Goal: Entertainment & Leisure: Browse casually

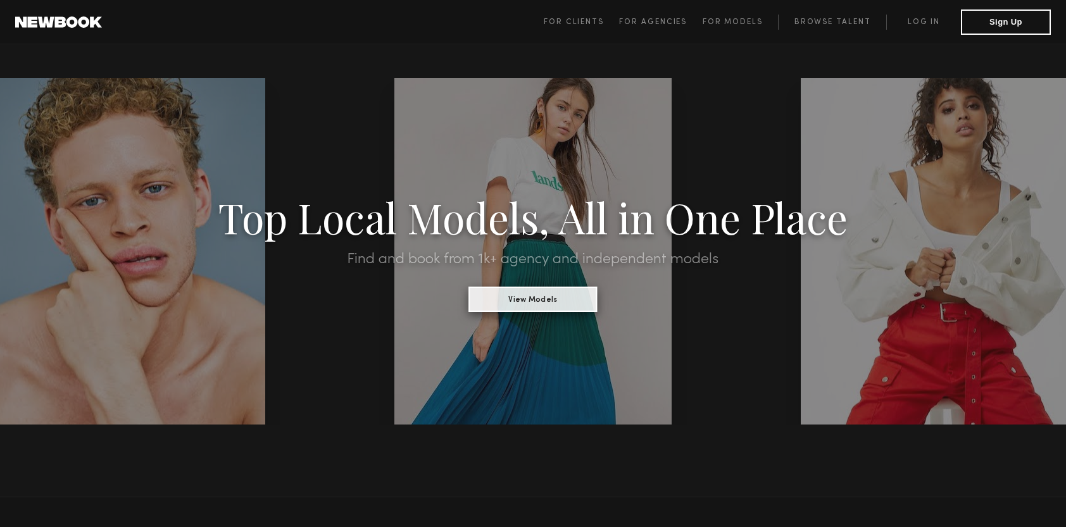
click at [553, 302] on button "View Models" at bounding box center [532, 299] width 128 height 25
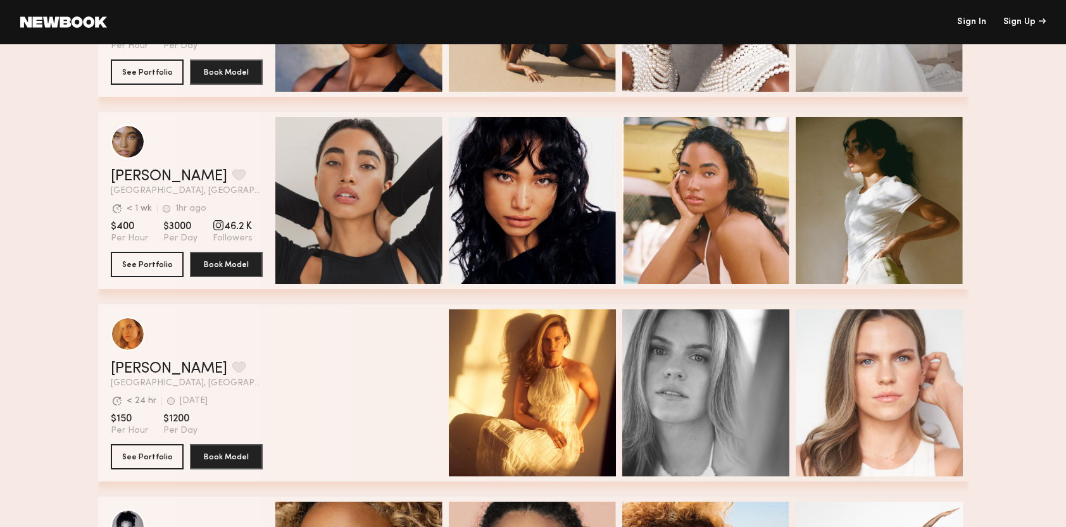
scroll to position [1315, 0]
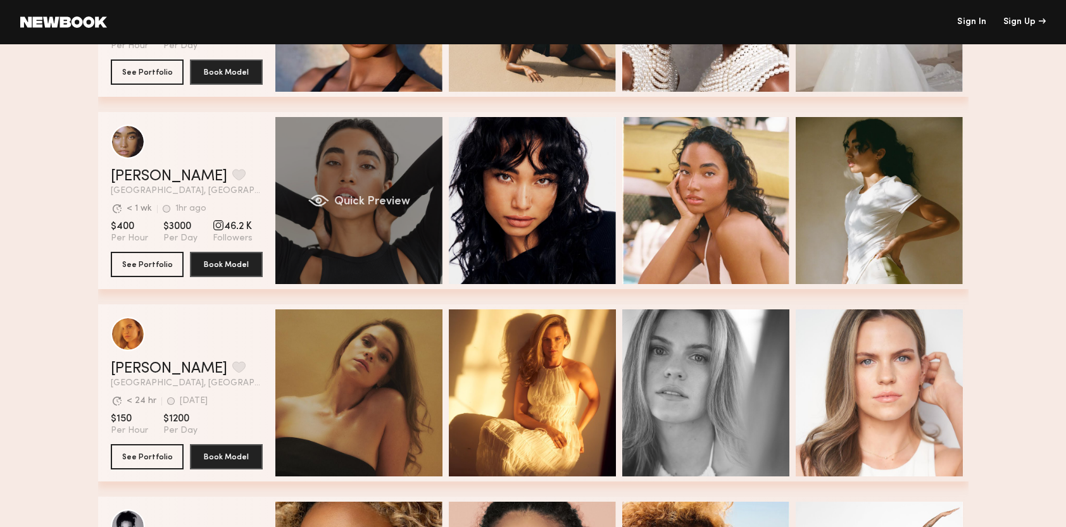
click at [364, 166] on div "Quick Preview" at bounding box center [358, 200] width 167 height 167
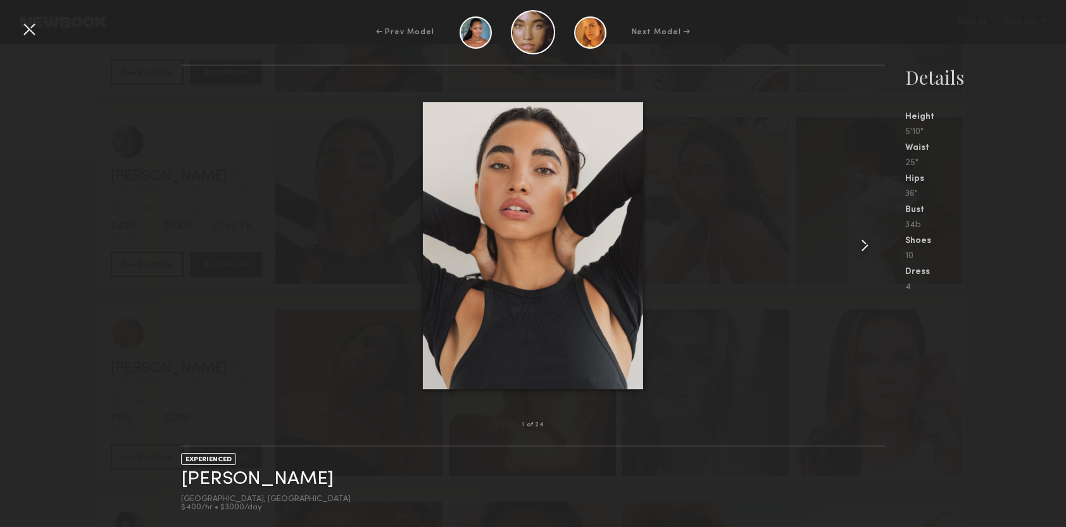
click at [860, 250] on common-icon at bounding box center [864, 245] width 20 height 20
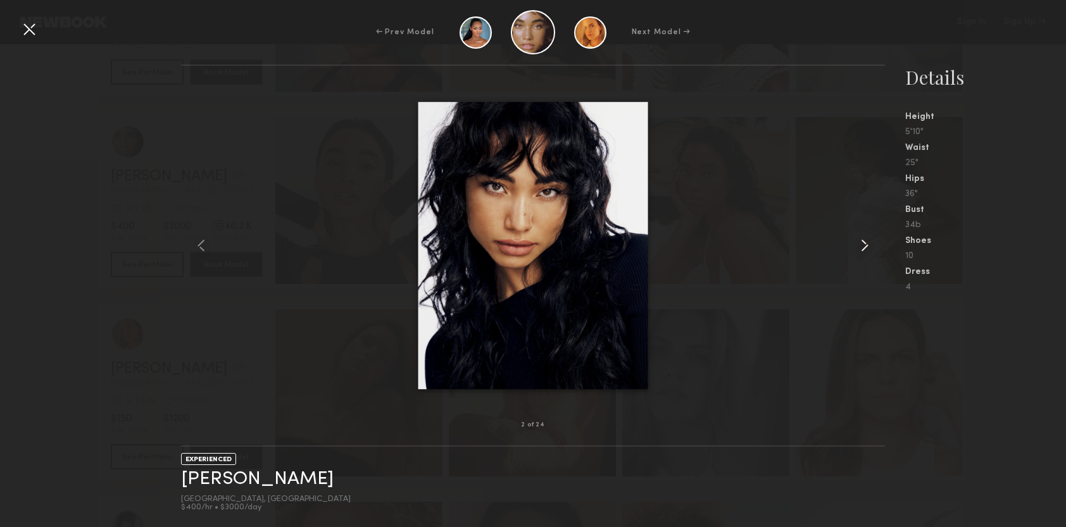
click at [860, 250] on common-icon at bounding box center [864, 245] width 20 height 20
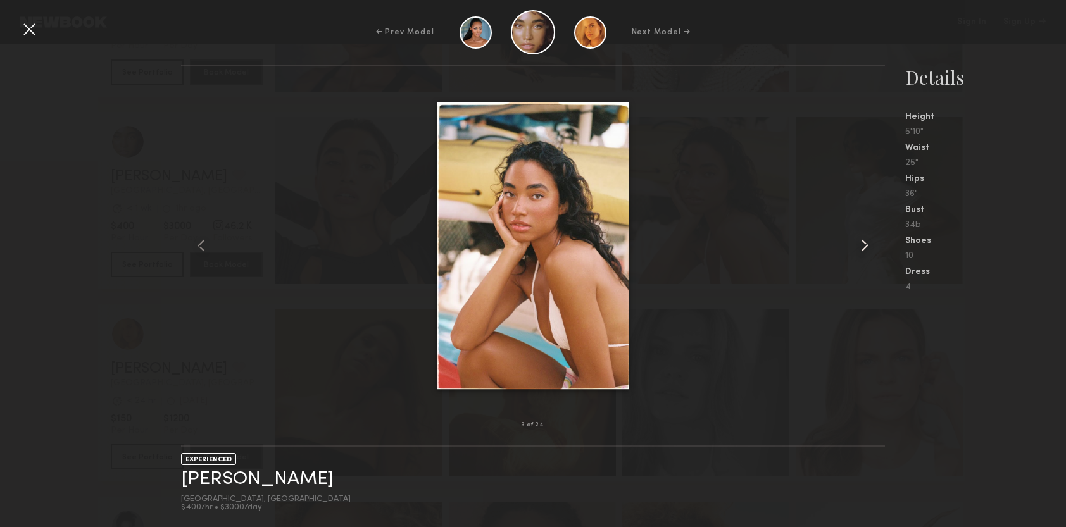
click at [860, 250] on common-icon at bounding box center [864, 245] width 20 height 20
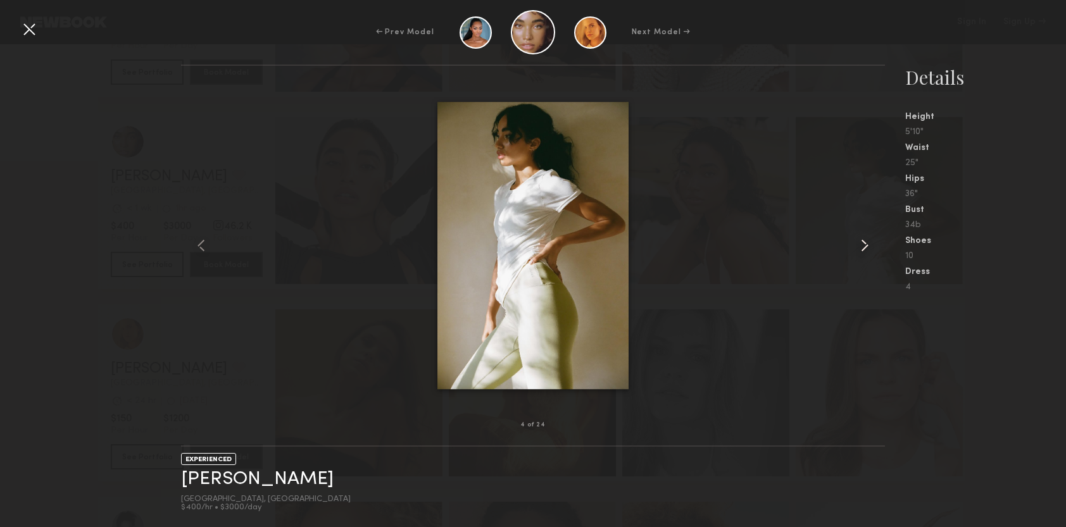
click at [860, 250] on common-icon at bounding box center [864, 245] width 20 height 20
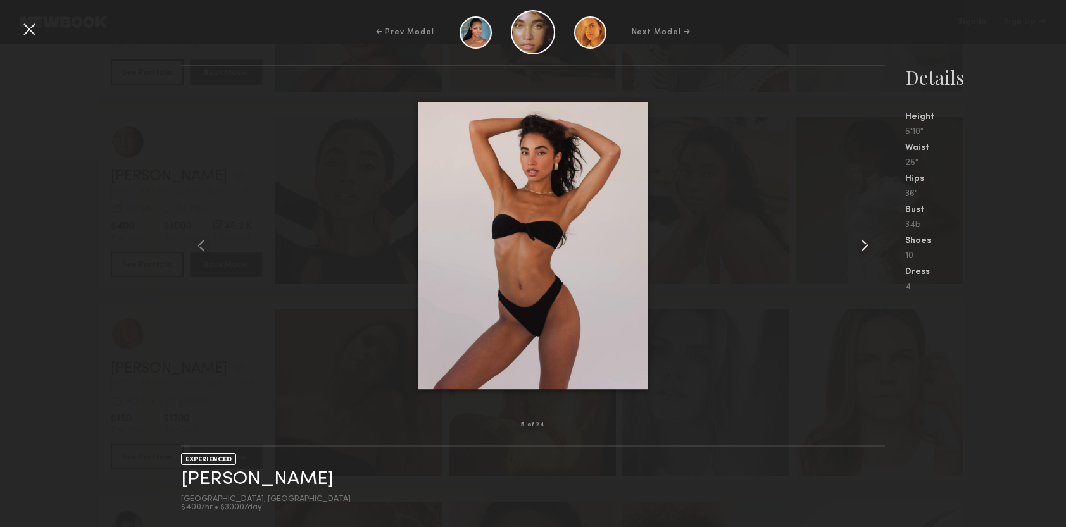
click at [860, 250] on common-icon at bounding box center [864, 245] width 20 height 20
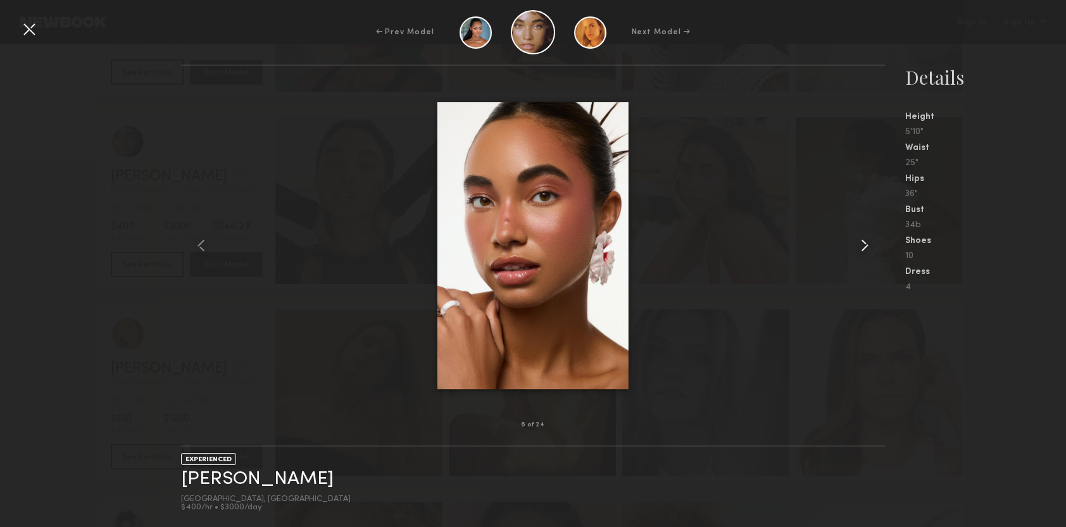
click at [860, 250] on common-icon at bounding box center [864, 245] width 20 height 20
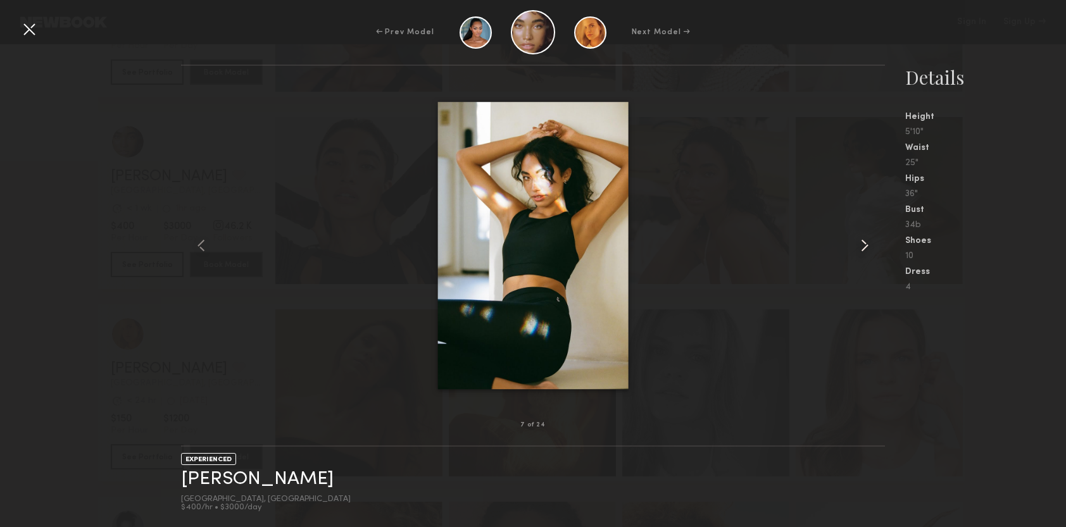
click at [860, 250] on common-icon at bounding box center [864, 245] width 20 height 20
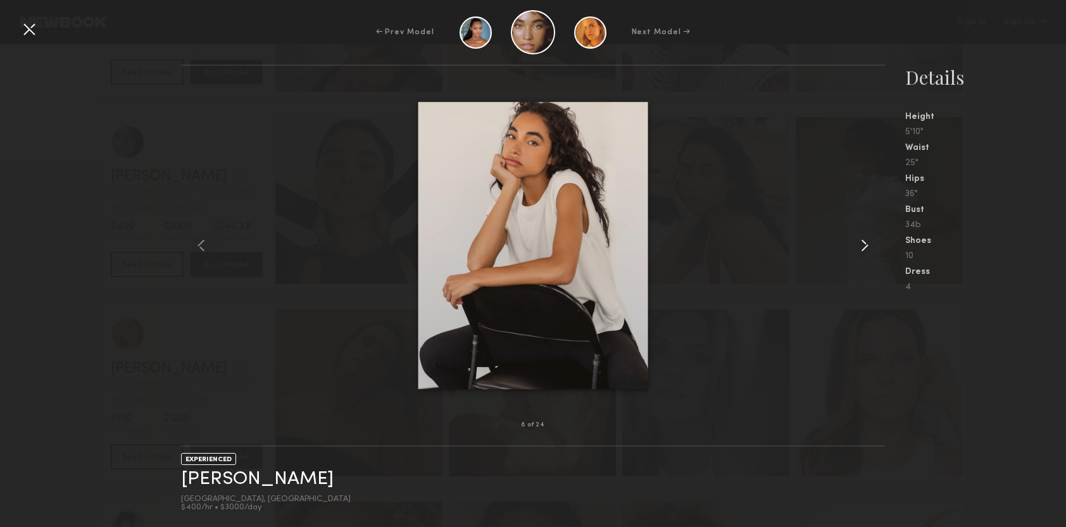
click at [860, 250] on common-icon at bounding box center [864, 245] width 20 height 20
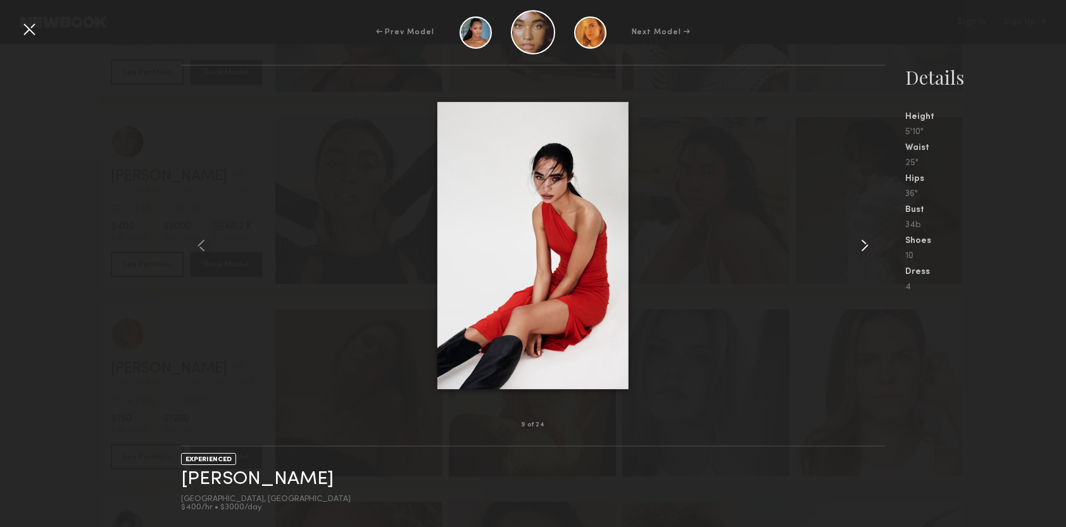
click at [860, 250] on common-icon at bounding box center [864, 245] width 20 height 20
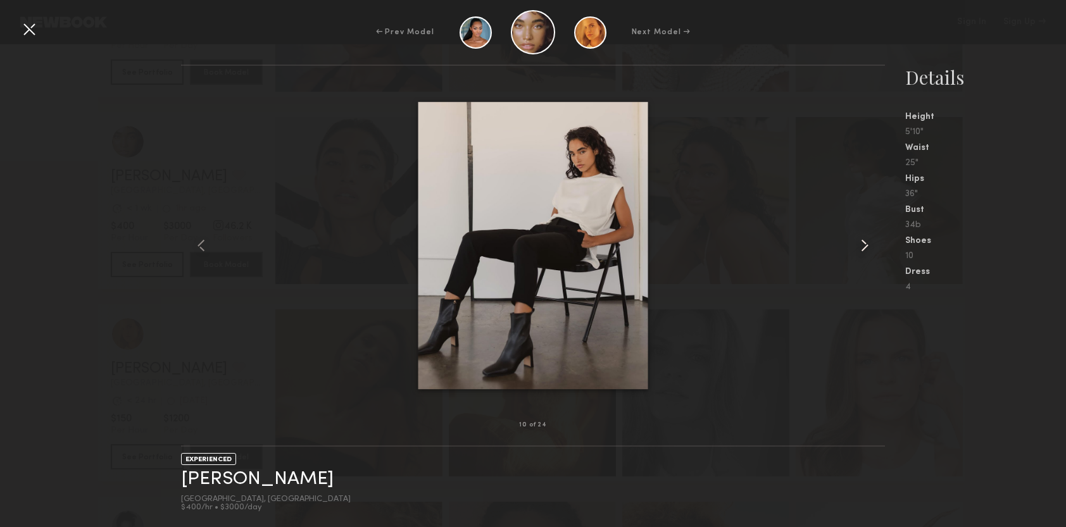
click at [860, 250] on common-icon at bounding box center [864, 245] width 20 height 20
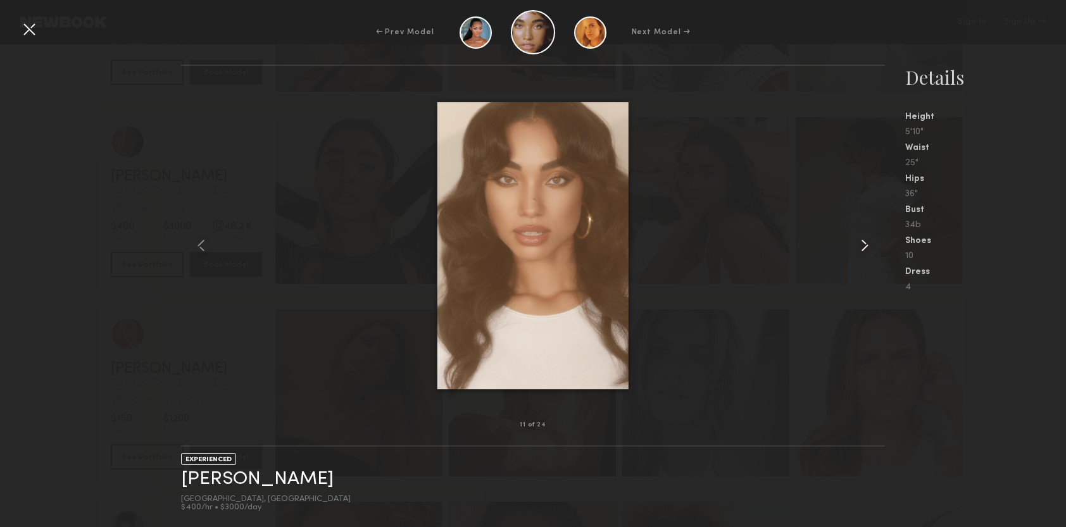
click at [860, 250] on common-icon at bounding box center [864, 245] width 20 height 20
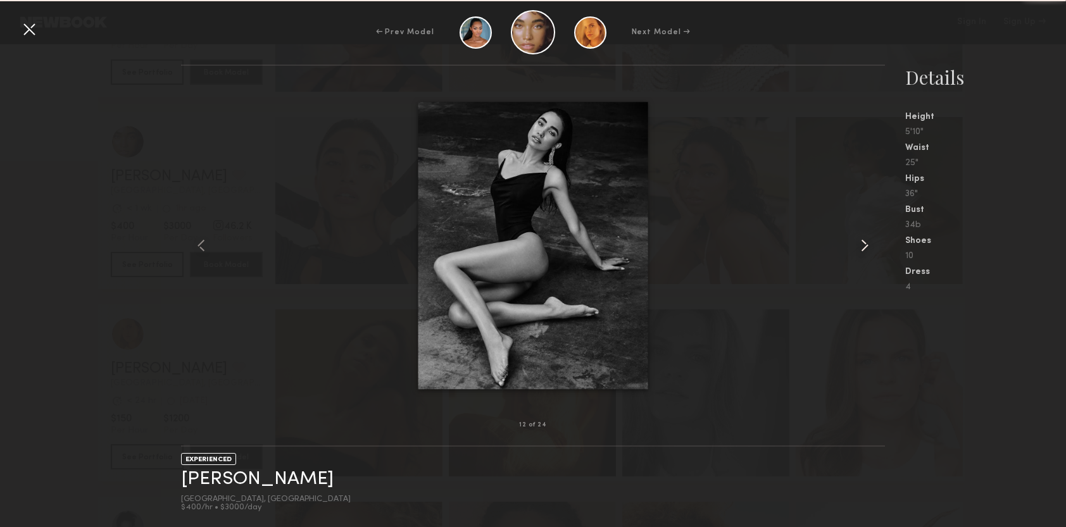
click at [860, 250] on common-icon at bounding box center [864, 245] width 20 height 20
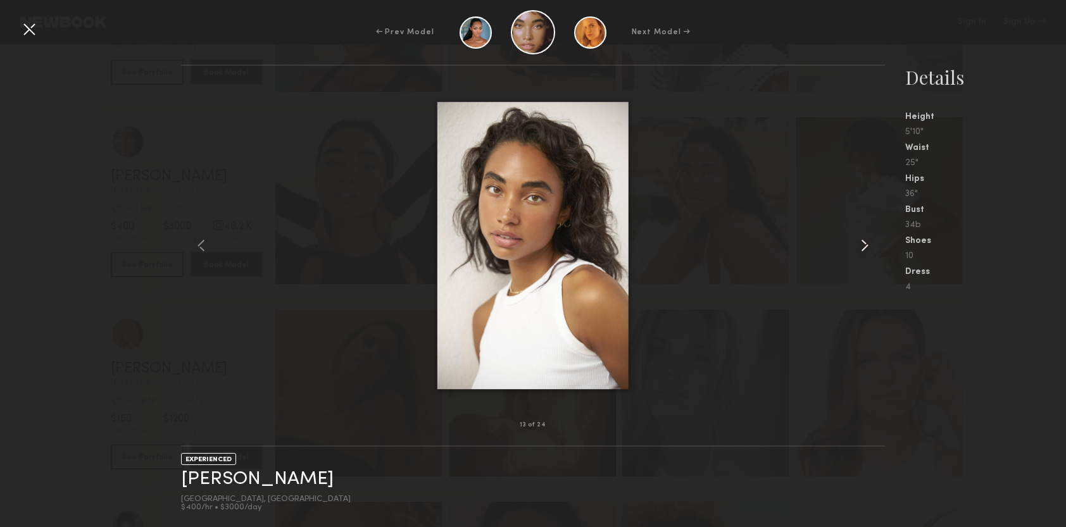
click at [860, 250] on common-icon at bounding box center [864, 245] width 20 height 20
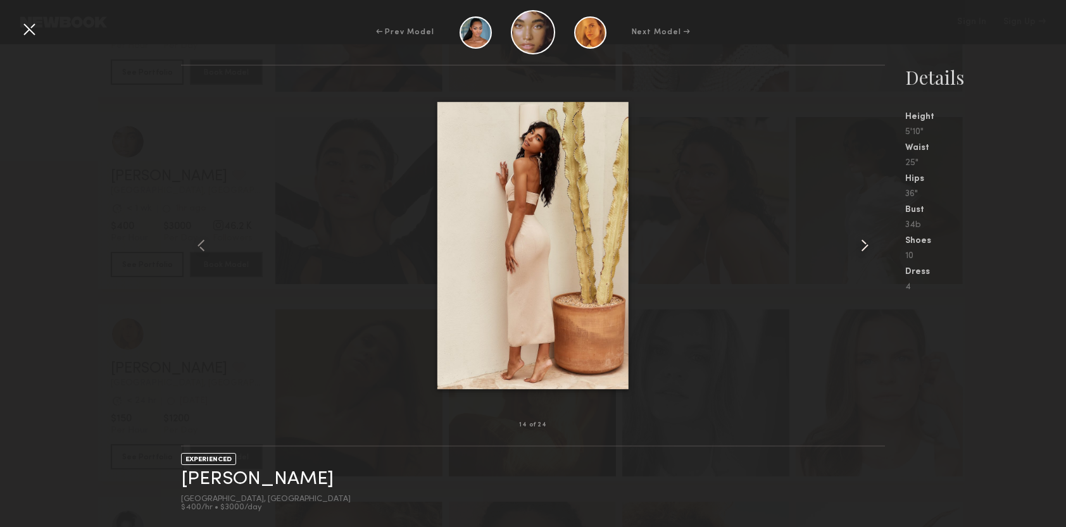
click at [860, 250] on common-icon at bounding box center [864, 245] width 20 height 20
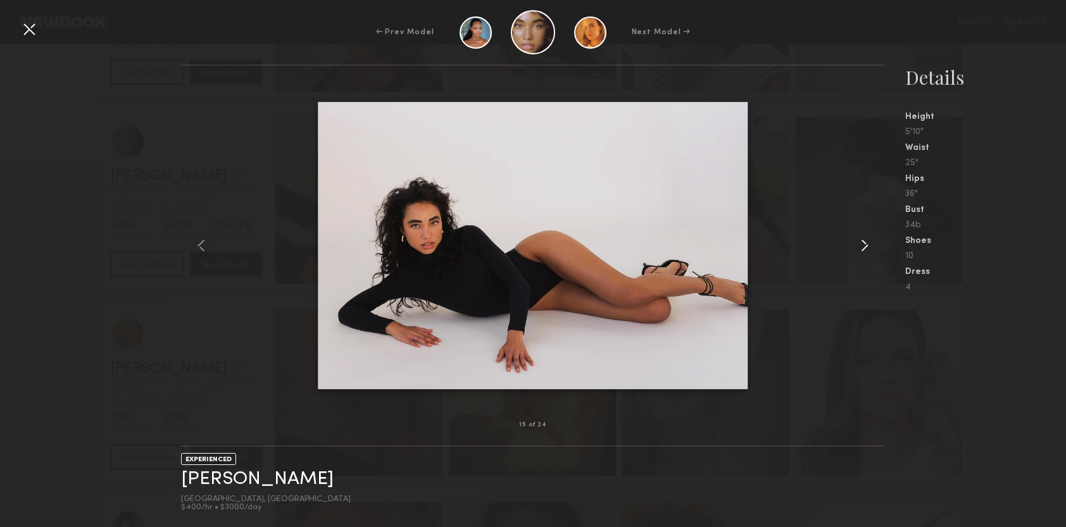
click at [860, 250] on common-icon at bounding box center [864, 245] width 20 height 20
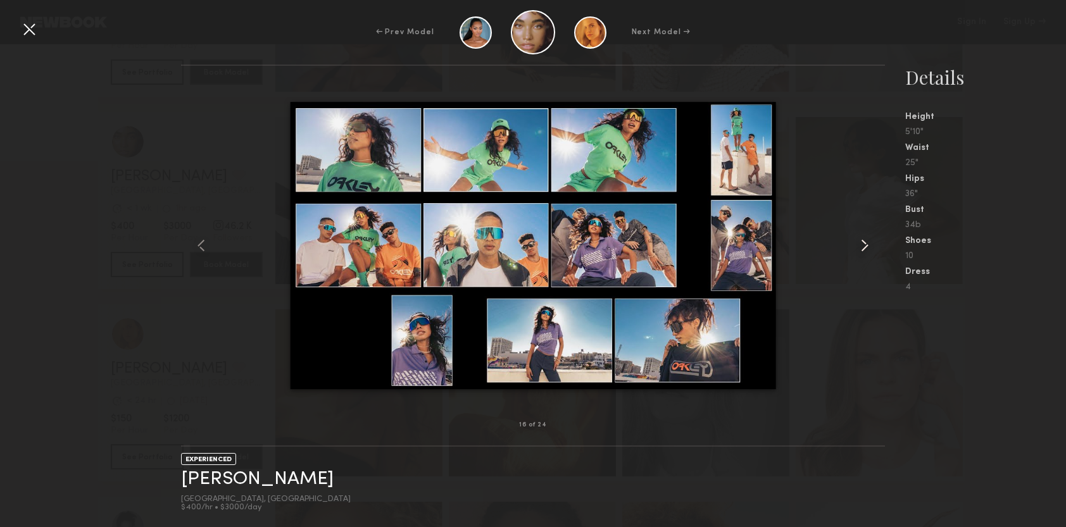
click at [860, 250] on common-icon at bounding box center [864, 245] width 20 height 20
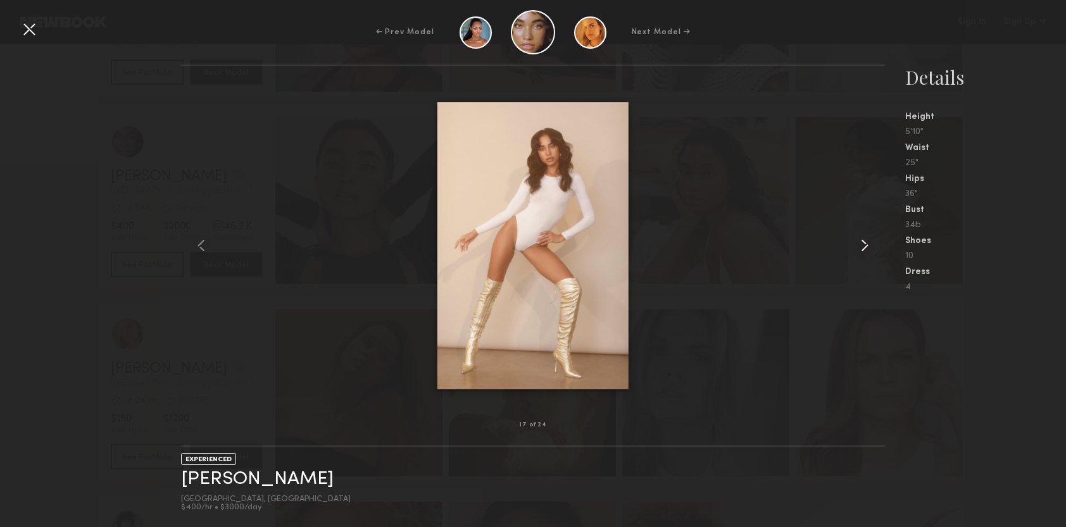
click at [860, 250] on common-icon at bounding box center [864, 245] width 20 height 20
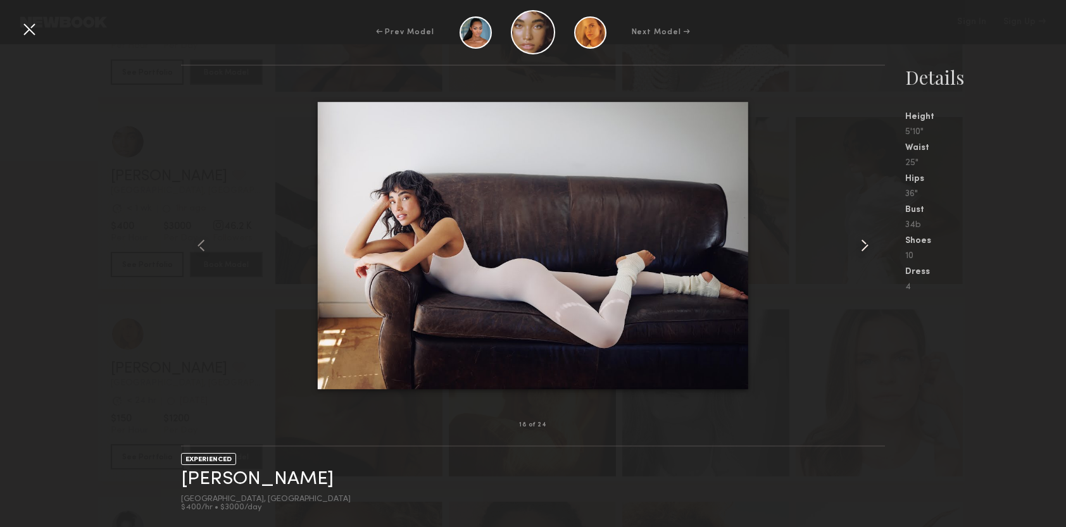
click at [860, 250] on common-icon at bounding box center [864, 245] width 20 height 20
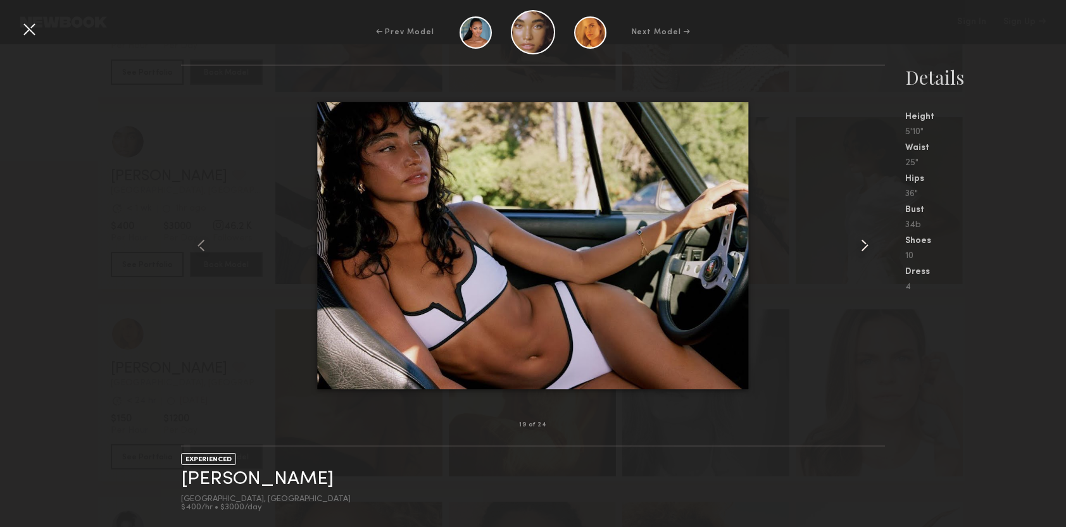
click at [860, 250] on common-icon at bounding box center [864, 245] width 20 height 20
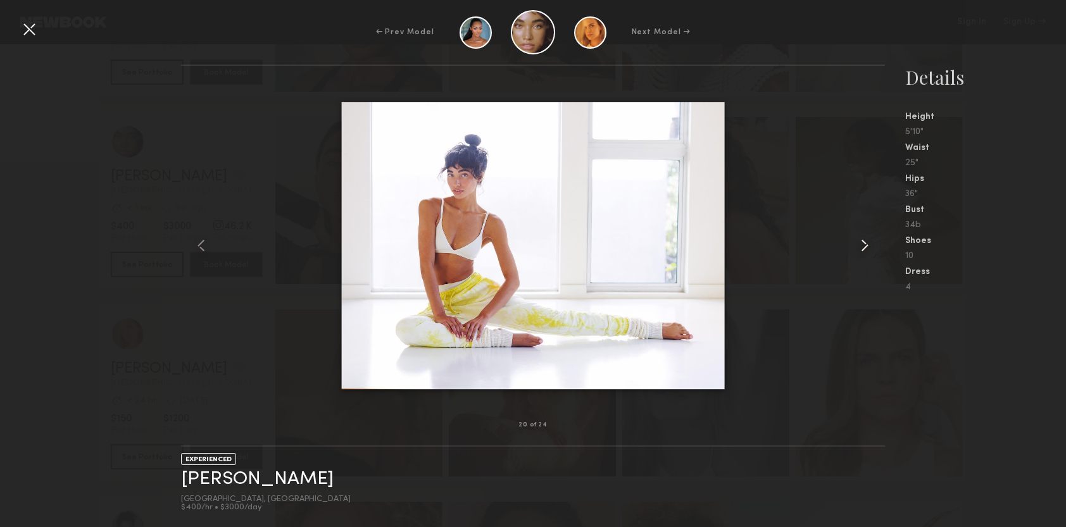
click at [860, 250] on common-icon at bounding box center [864, 245] width 20 height 20
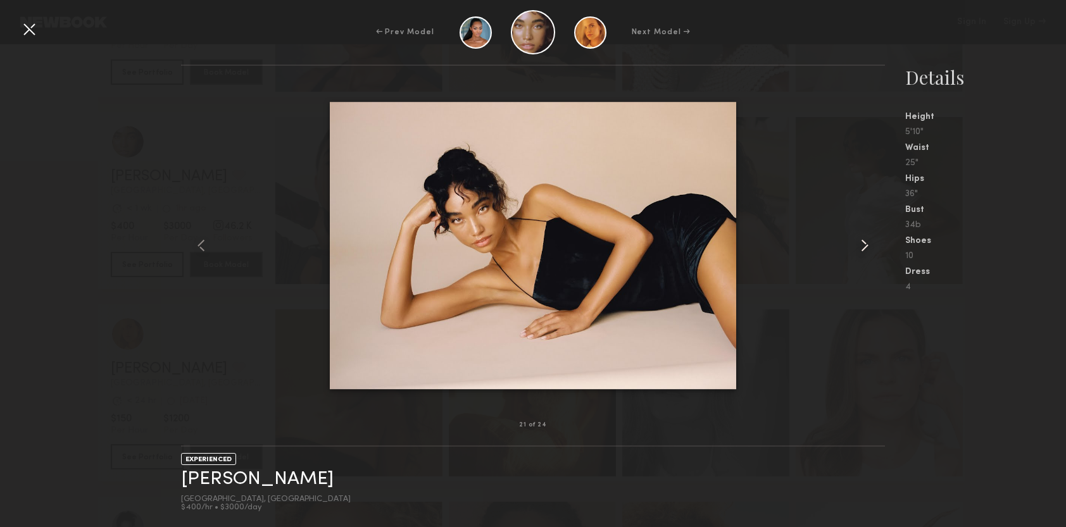
click at [860, 250] on common-icon at bounding box center [864, 245] width 20 height 20
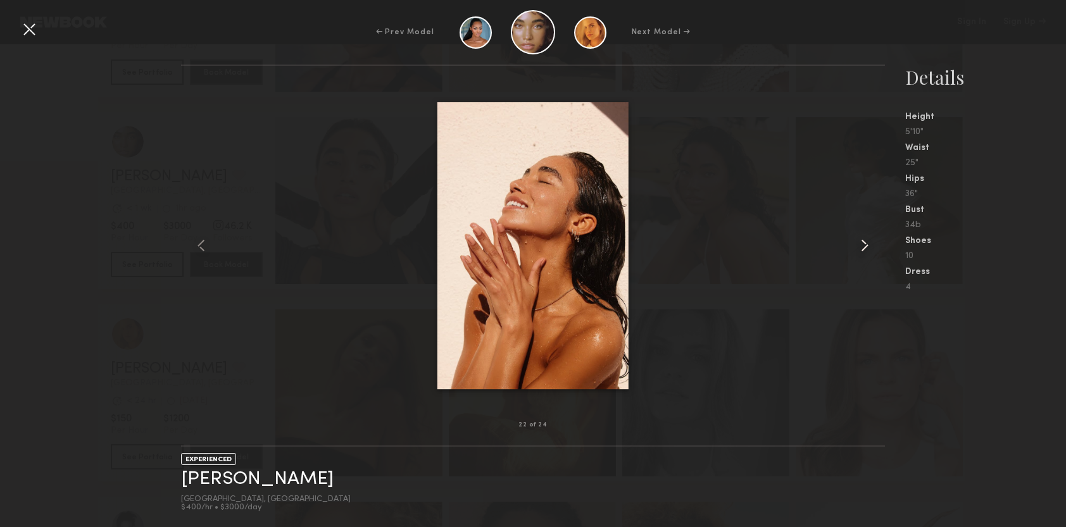
click at [860, 250] on common-icon at bounding box center [864, 245] width 20 height 20
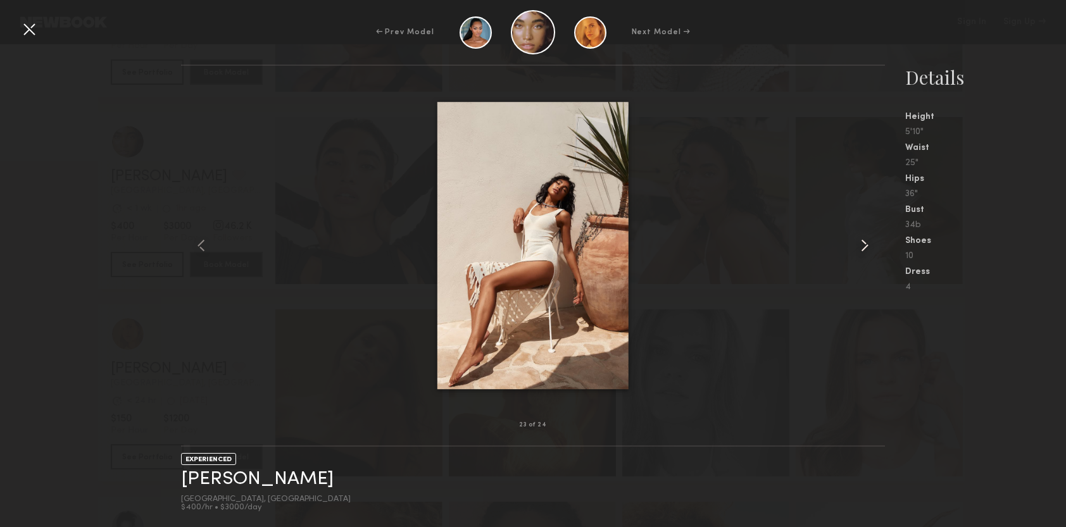
click at [860, 250] on common-icon at bounding box center [864, 245] width 20 height 20
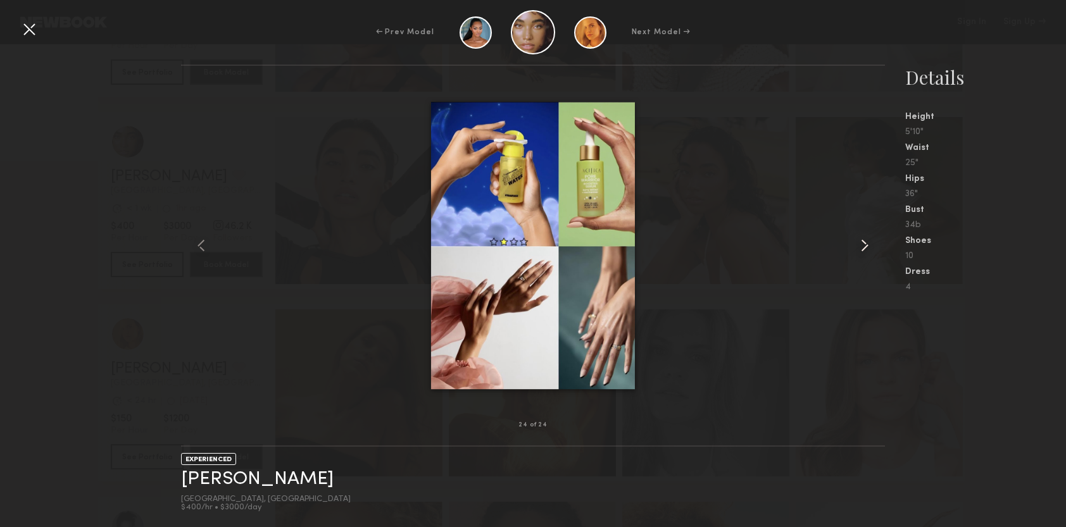
click at [860, 250] on common-icon at bounding box center [864, 245] width 20 height 20
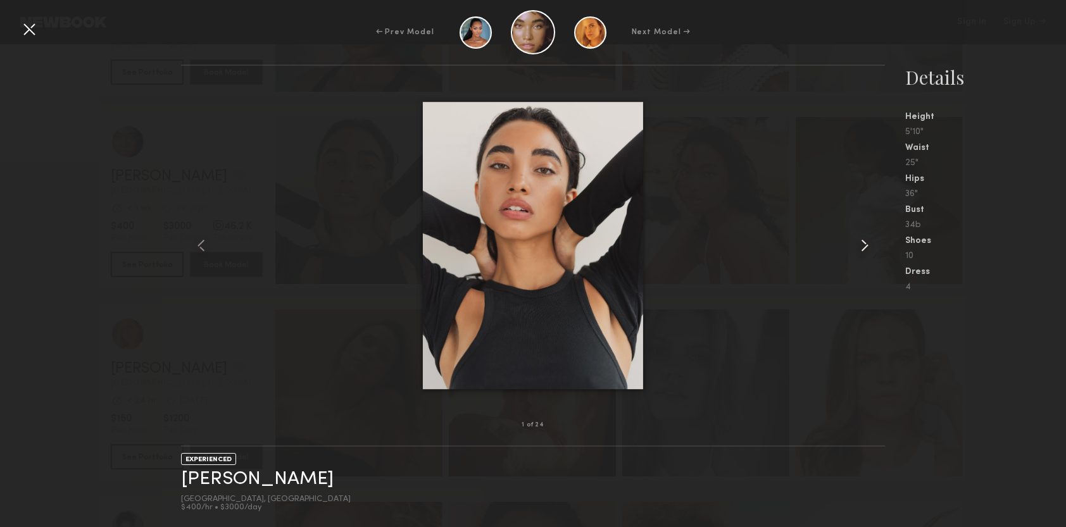
click at [860, 250] on common-icon at bounding box center [864, 245] width 20 height 20
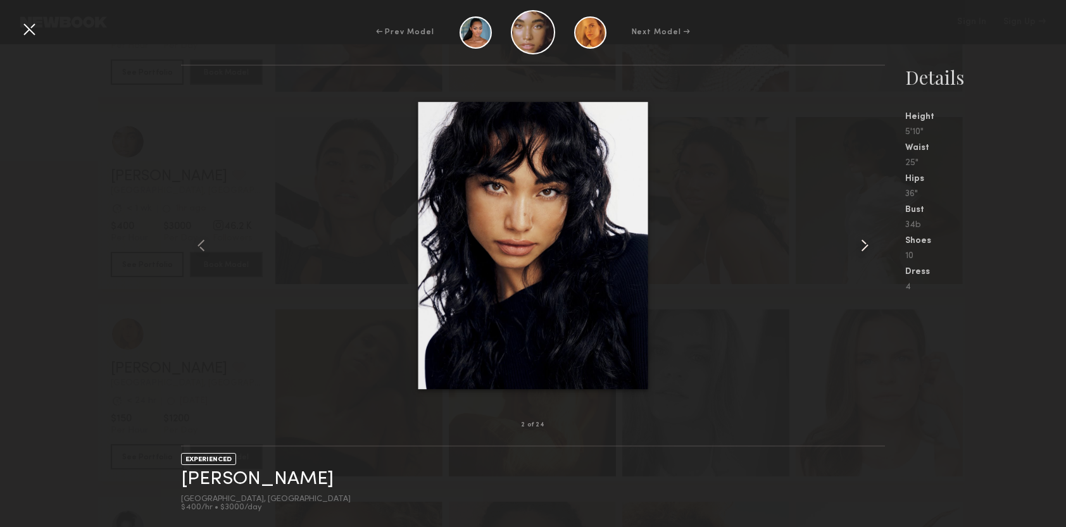
click at [860, 250] on common-icon at bounding box center [864, 245] width 20 height 20
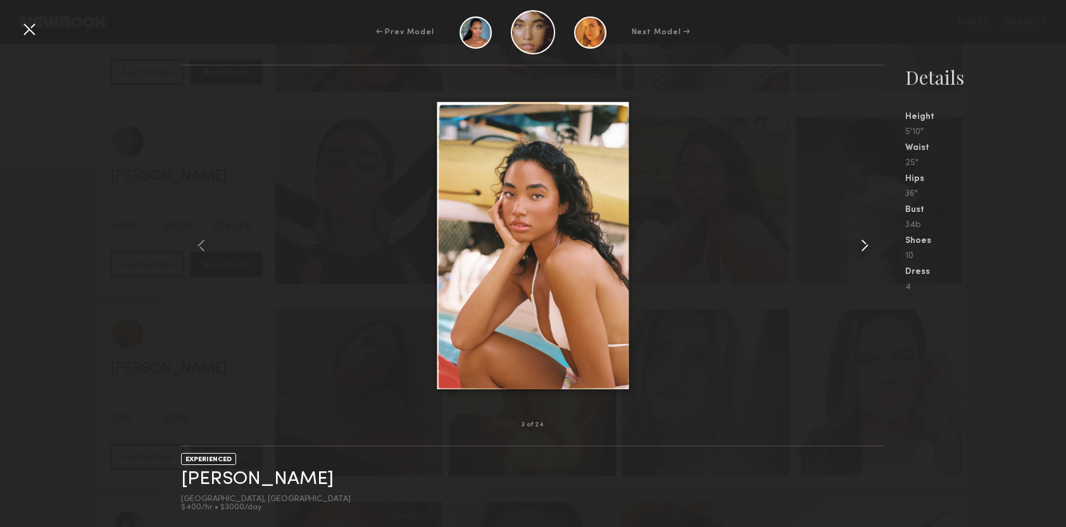
click at [860, 250] on common-icon at bounding box center [864, 245] width 20 height 20
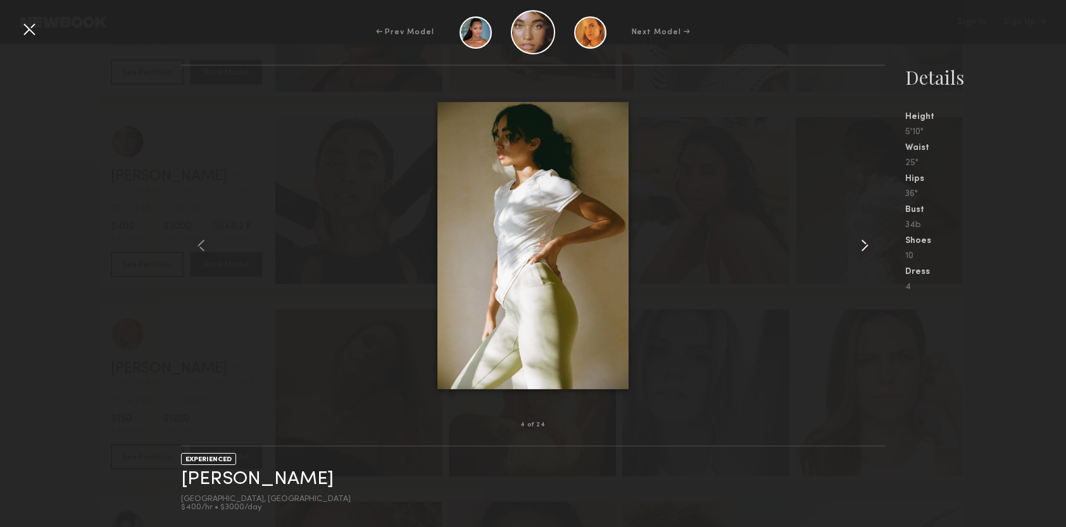
click at [860, 250] on common-icon at bounding box center [864, 245] width 20 height 20
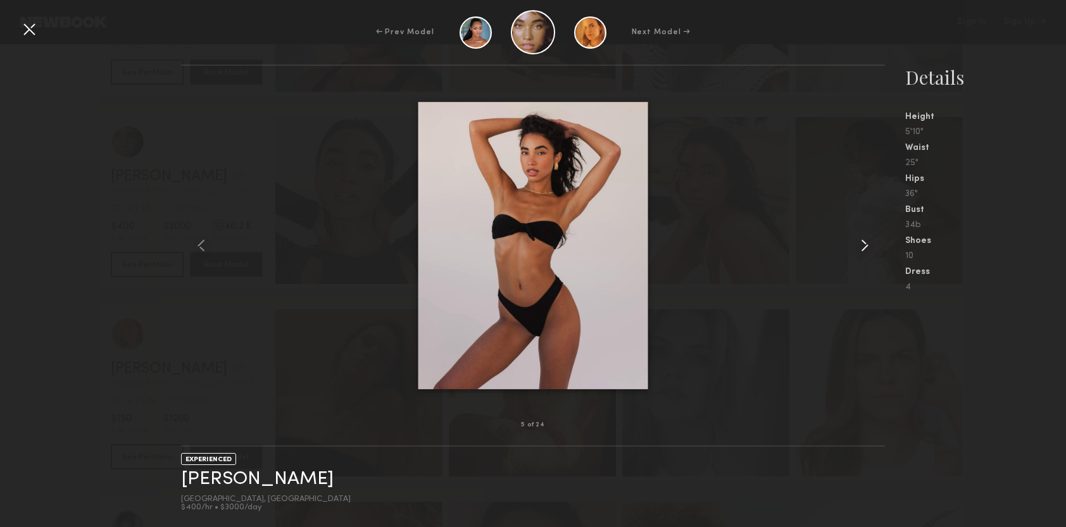
click at [860, 250] on common-icon at bounding box center [864, 245] width 20 height 20
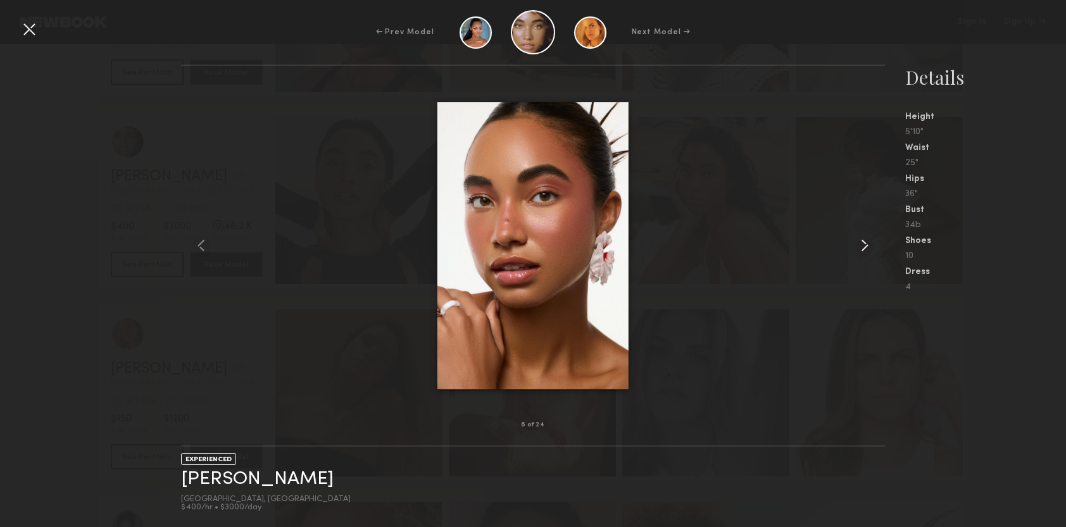
click at [860, 250] on common-icon at bounding box center [864, 245] width 20 height 20
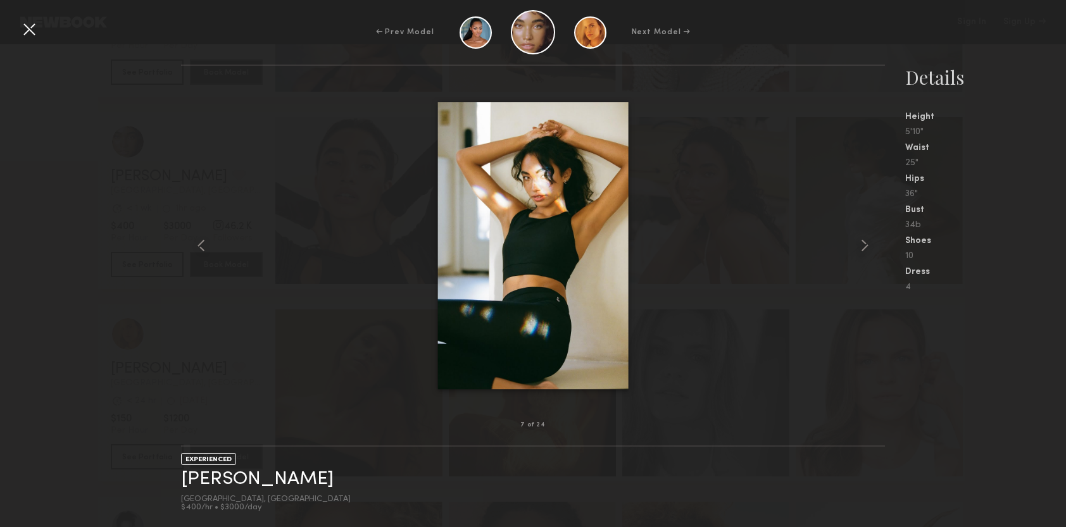
click at [180, 50] on div "← Prev Model Next Model →" at bounding box center [533, 32] width 1066 height 44
click at [37, 26] on div at bounding box center [29, 29] width 20 height 20
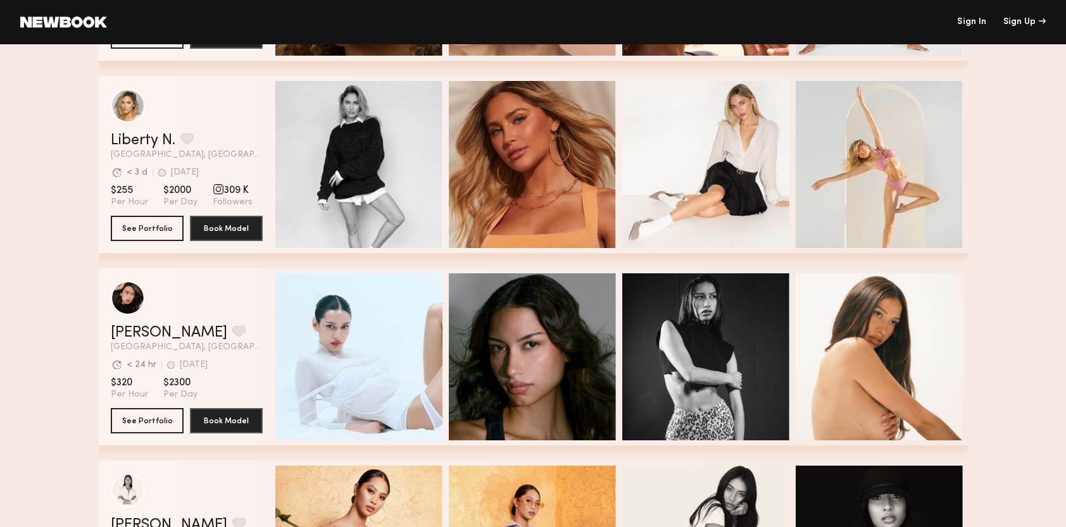
scroll to position [1930, 0]
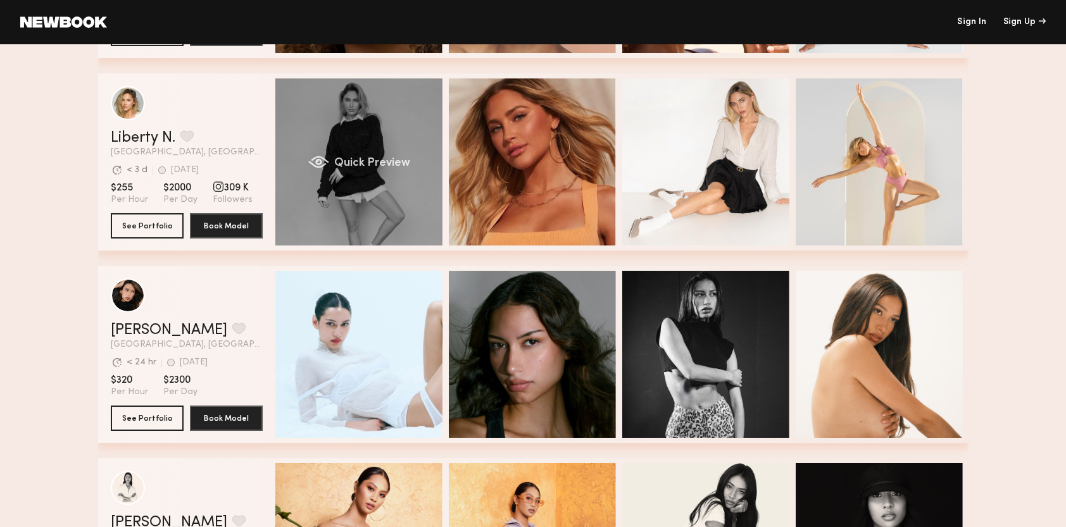
click at [404, 137] on div "Quick Preview" at bounding box center [358, 161] width 167 height 167
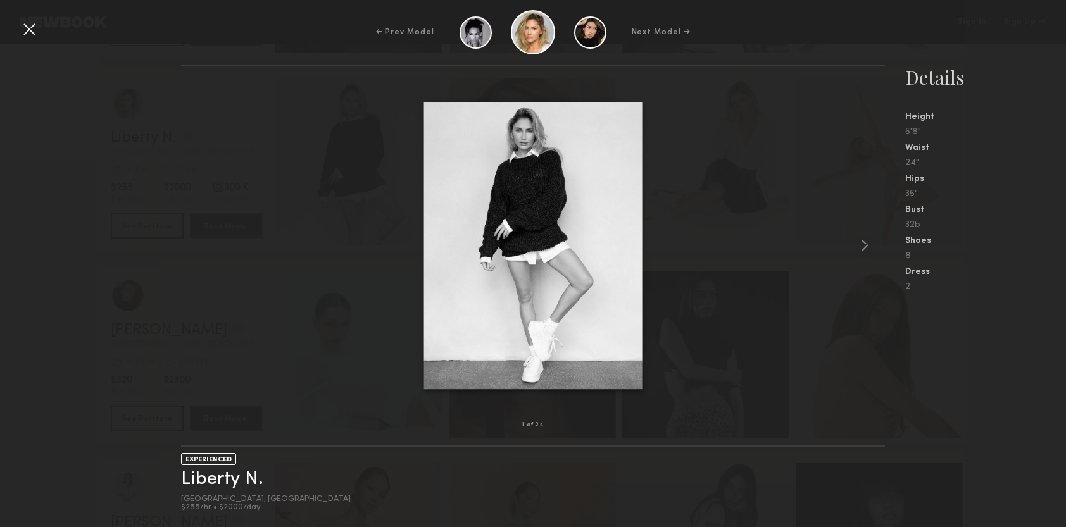
click at [835, 247] on div at bounding box center [532, 245] width 703 height 319
click at [866, 246] on common-icon at bounding box center [864, 245] width 20 height 20
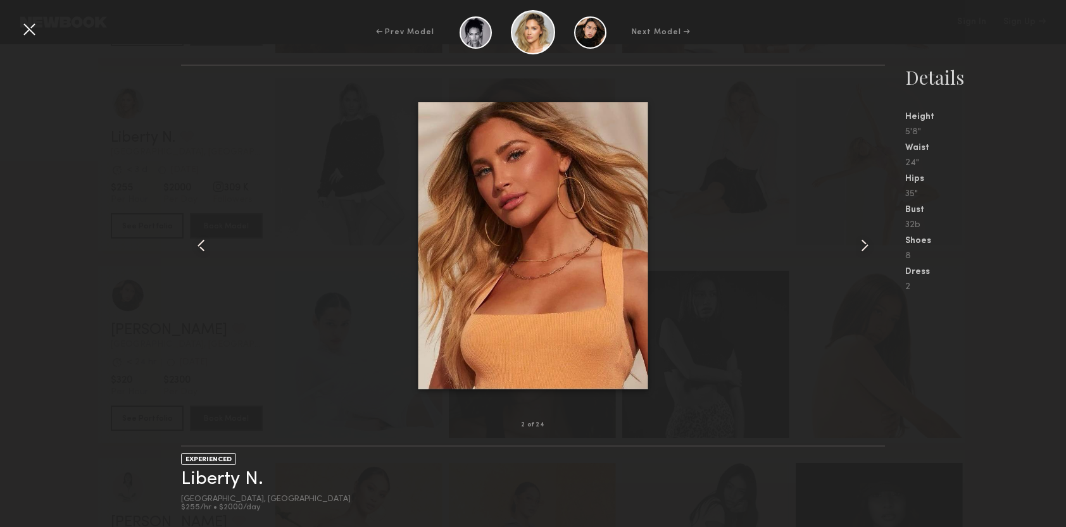
click at [861, 246] on common-icon at bounding box center [864, 245] width 20 height 20
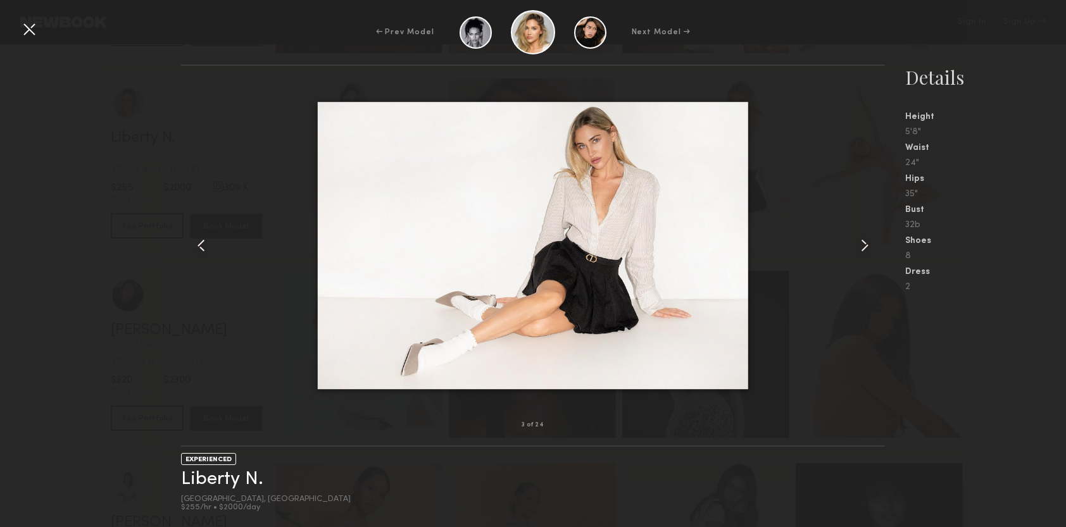
click at [861, 246] on common-icon at bounding box center [864, 245] width 20 height 20
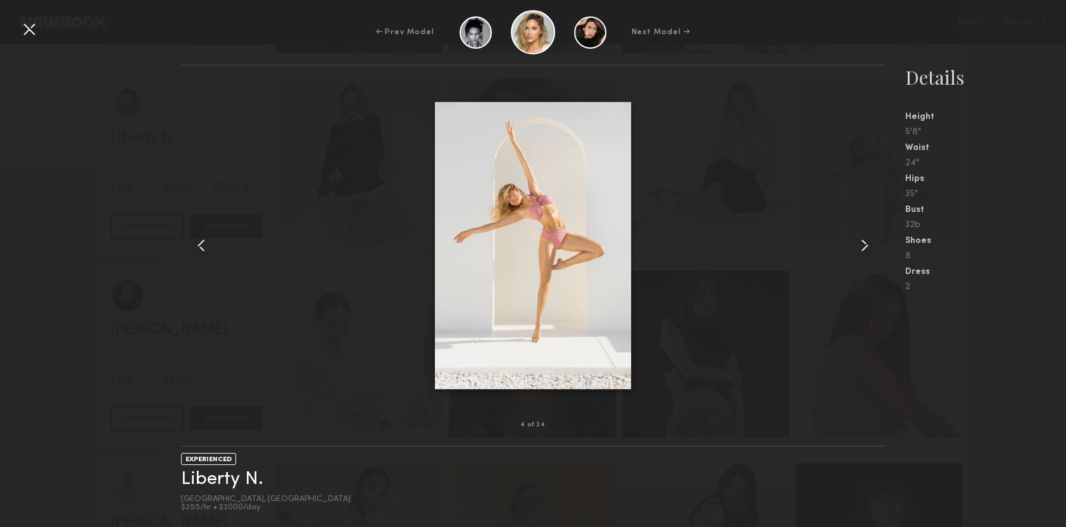
click at [861, 246] on common-icon at bounding box center [864, 245] width 20 height 20
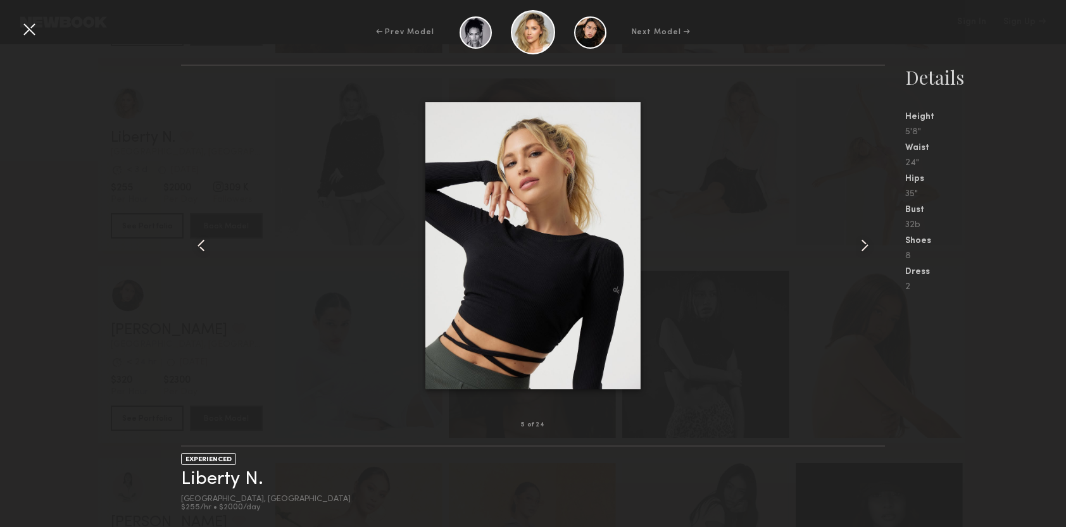
click at [861, 246] on common-icon at bounding box center [864, 245] width 20 height 20
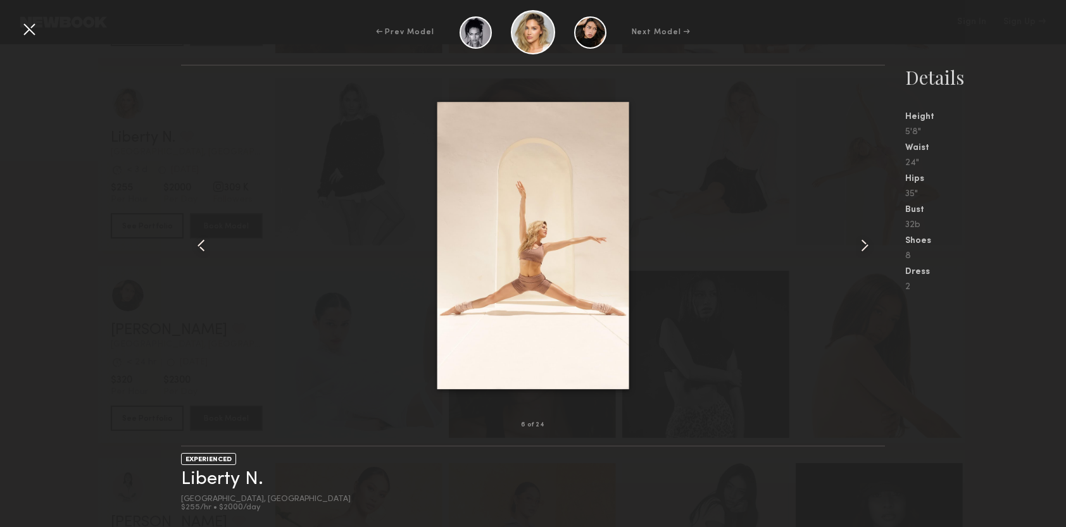
click at [861, 246] on common-icon at bounding box center [864, 245] width 20 height 20
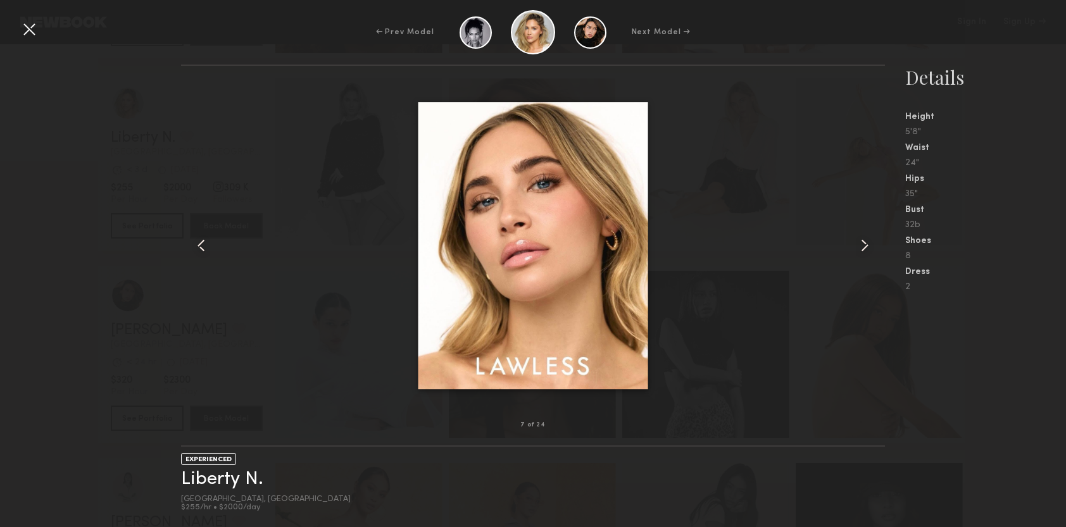
click at [861, 246] on common-icon at bounding box center [864, 245] width 20 height 20
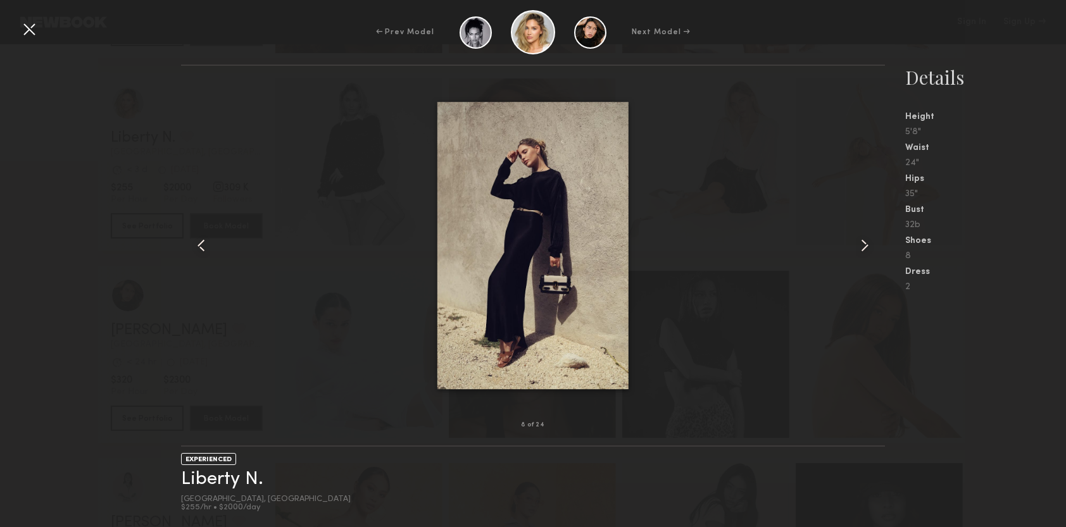
click at [861, 246] on common-icon at bounding box center [864, 245] width 20 height 20
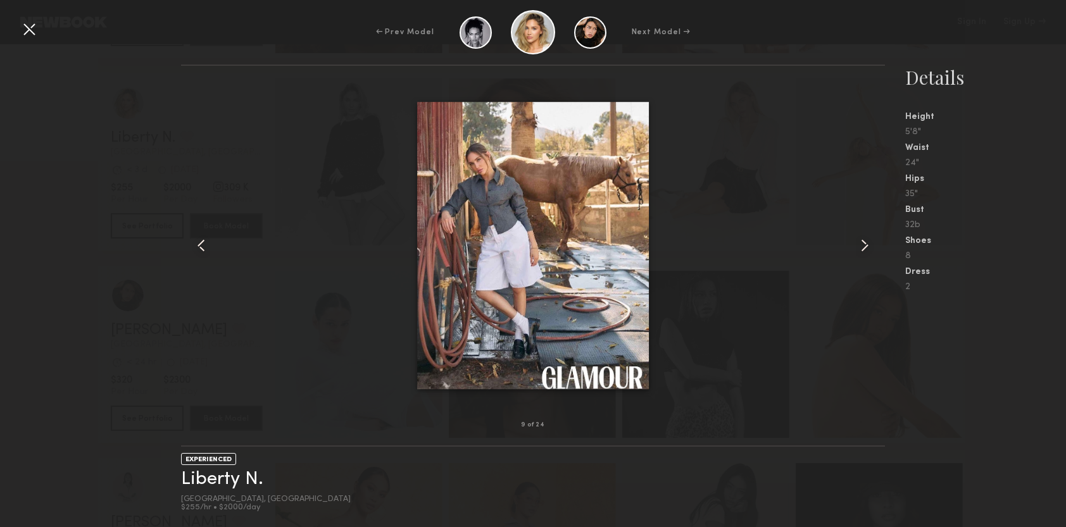
click at [861, 246] on common-icon at bounding box center [864, 245] width 20 height 20
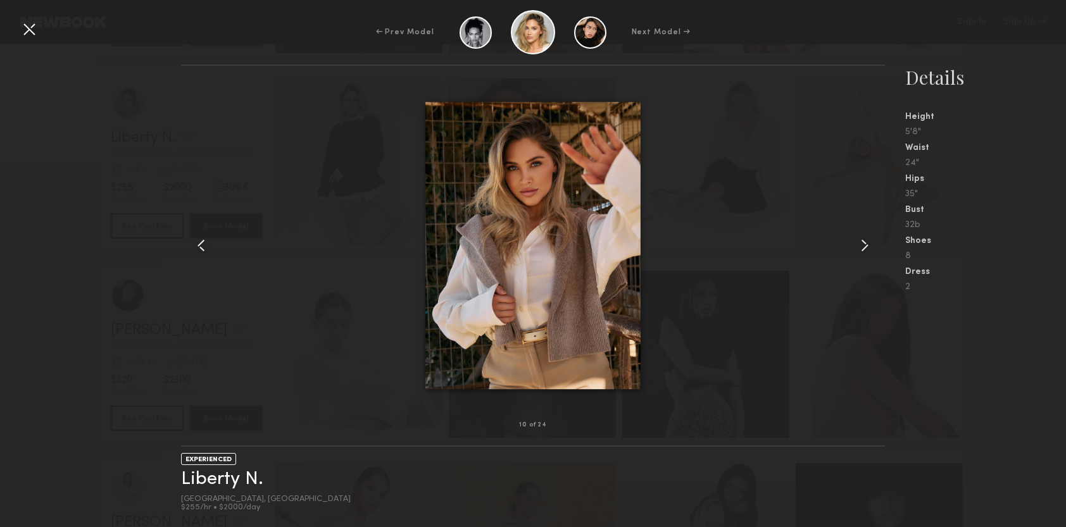
click at [861, 246] on common-icon at bounding box center [864, 245] width 20 height 20
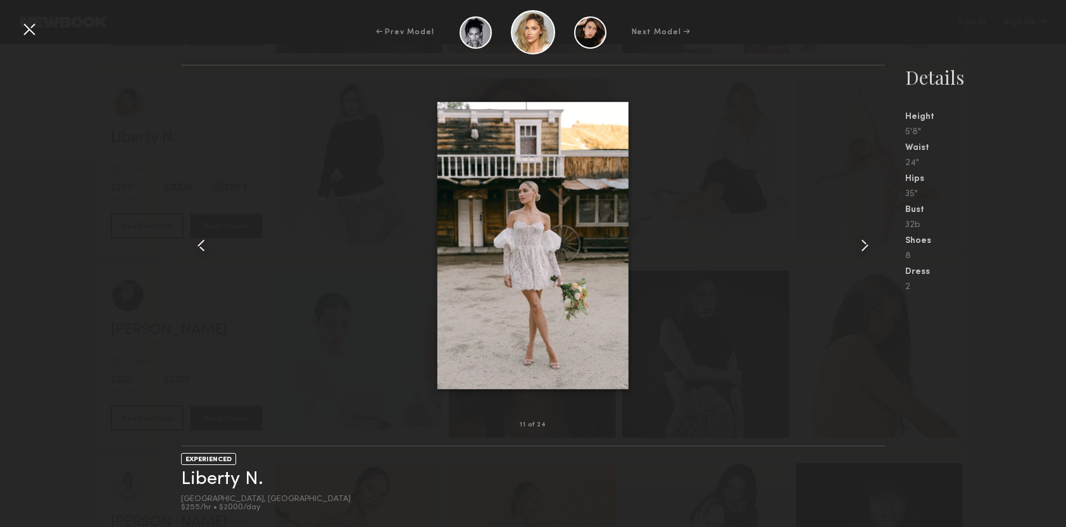
click at [861, 246] on common-icon at bounding box center [864, 245] width 20 height 20
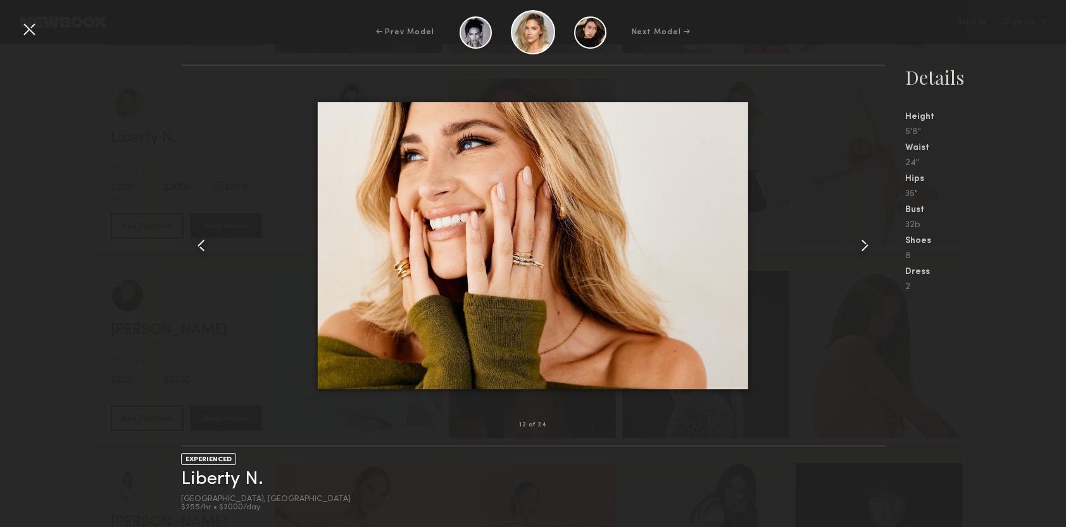
click at [26, 21] on div at bounding box center [29, 29] width 20 height 20
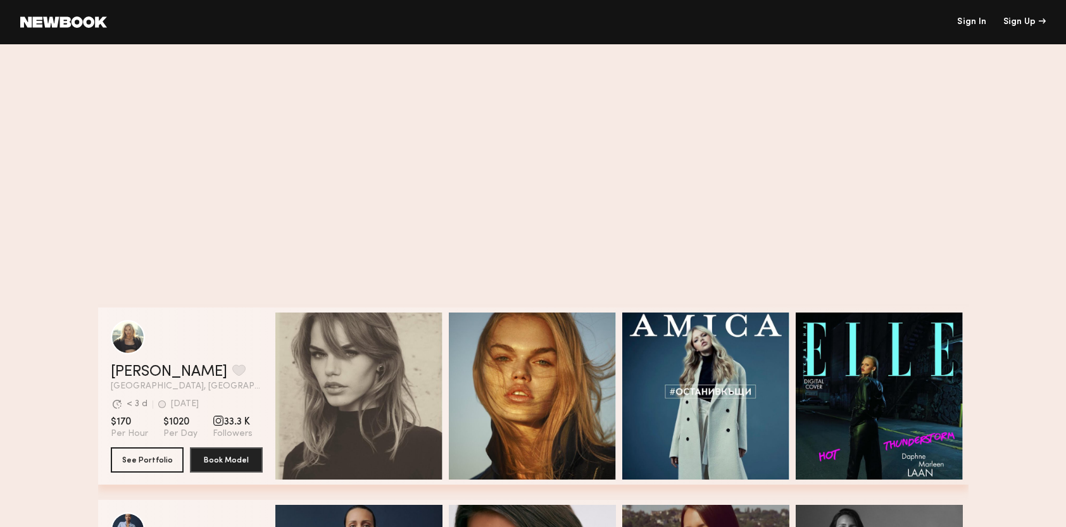
scroll to position [4226, 0]
